Goal: Find specific page/section: Find specific page/section

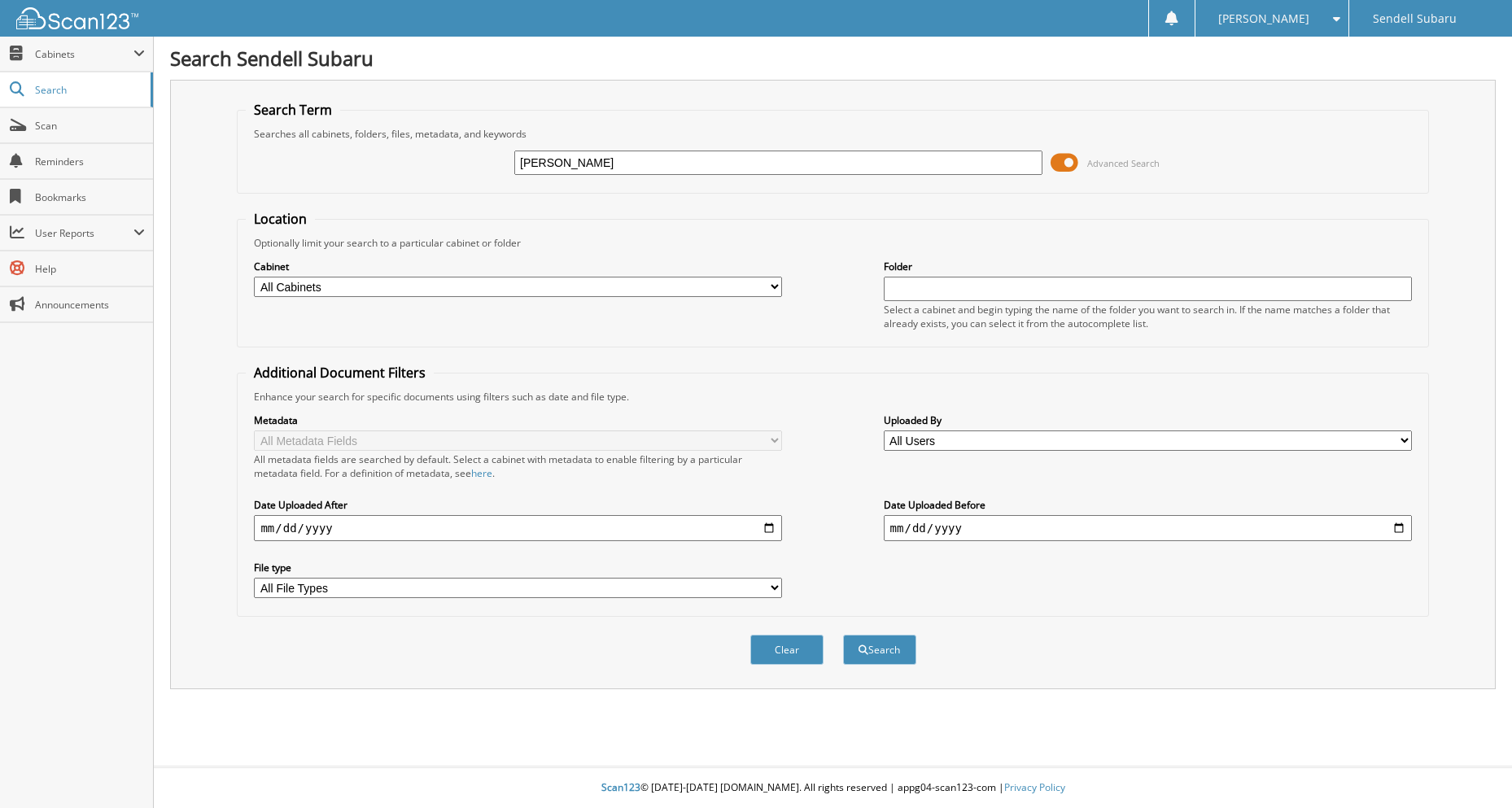
type input "[PERSON_NAME]"
click at [843, 635] on button "Search" at bounding box center [879, 649] width 74 height 30
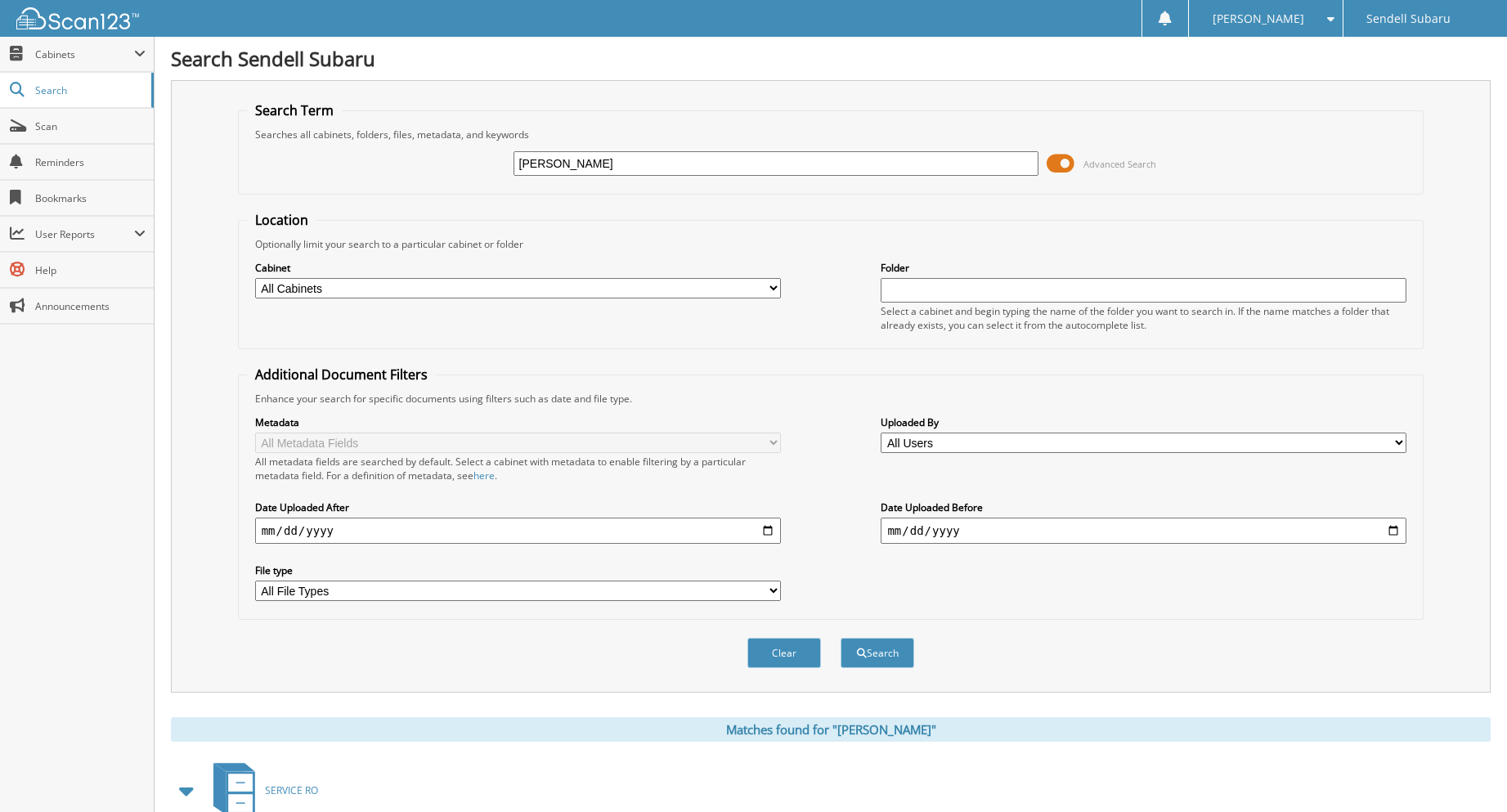
click at [782, 158] on input "[PERSON_NAME]" at bounding box center [776, 164] width 526 height 25
click at [682, 160] on input "[PERSON_NAME]" at bounding box center [776, 164] width 526 height 25
type input "83031"
click at [841, 638] on button "Search" at bounding box center [878, 653] width 74 height 30
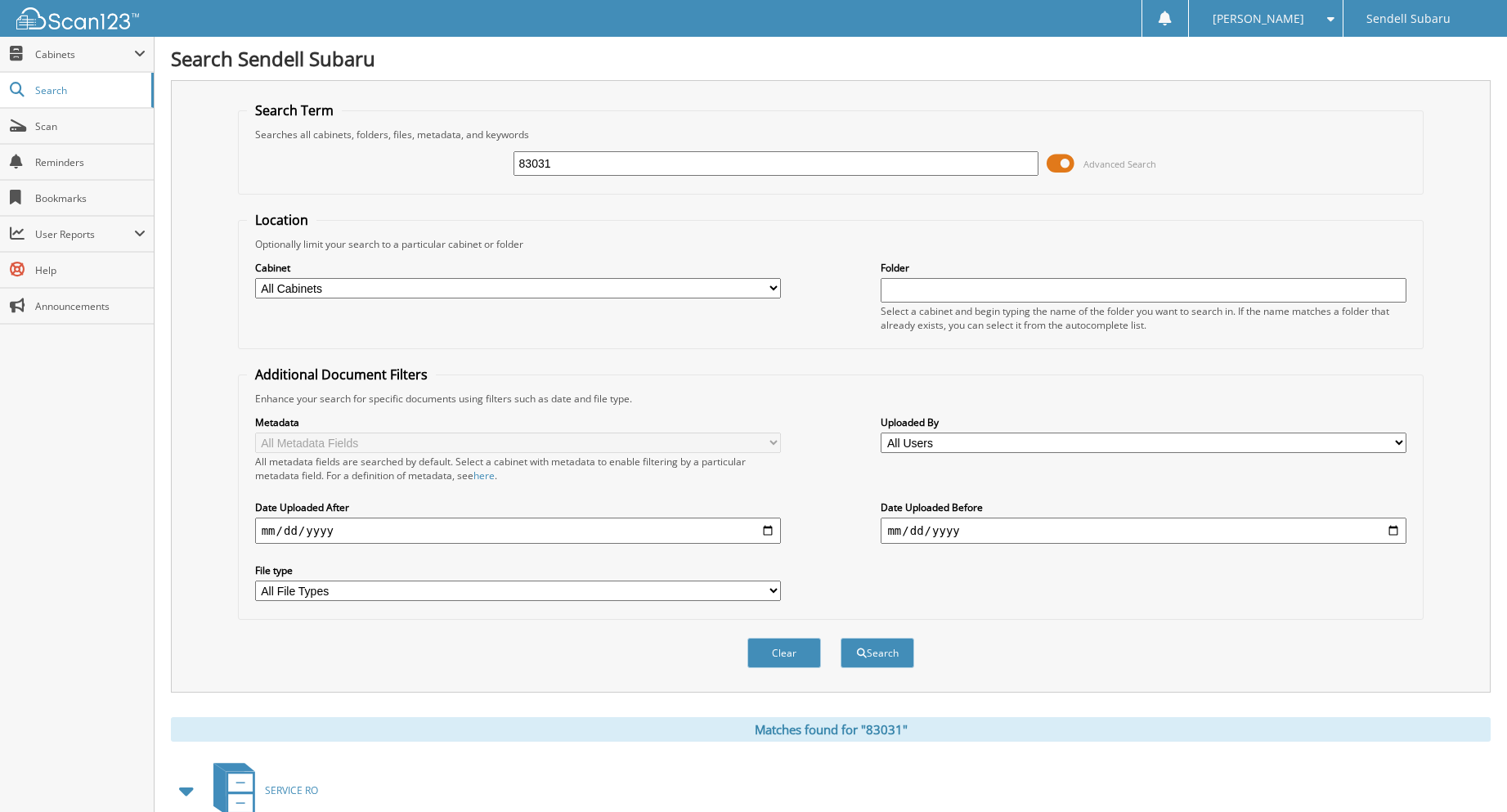
scroll to position [335, 0]
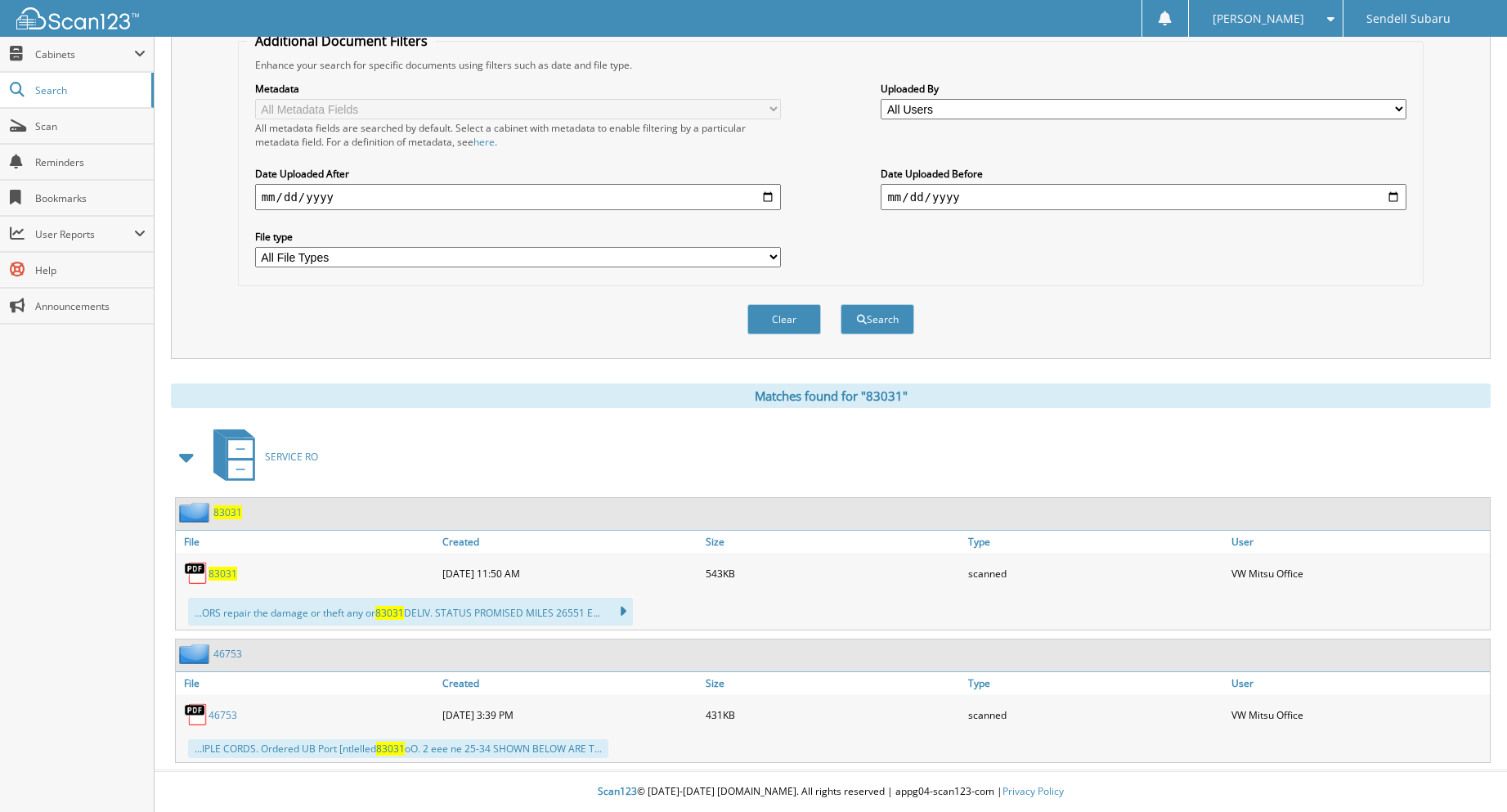
click at [225, 575] on span "83031" at bounding box center [223, 574] width 28 height 14
